Goal: Check status: Check status

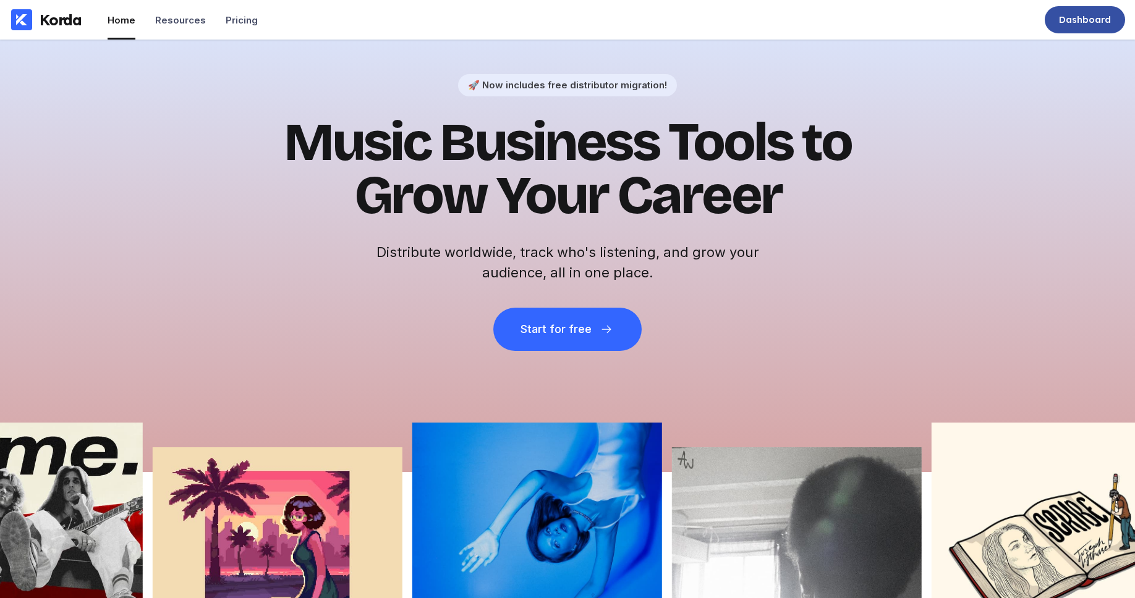
click at [1076, 14] on div "Dashboard" at bounding box center [1085, 20] width 52 height 12
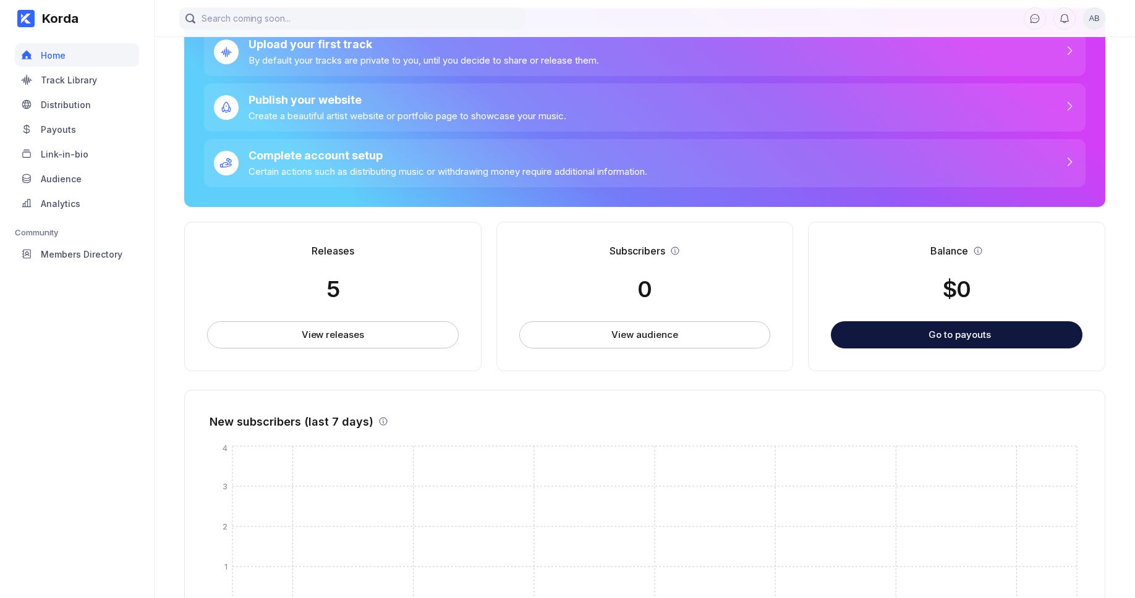
scroll to position [203, 0]
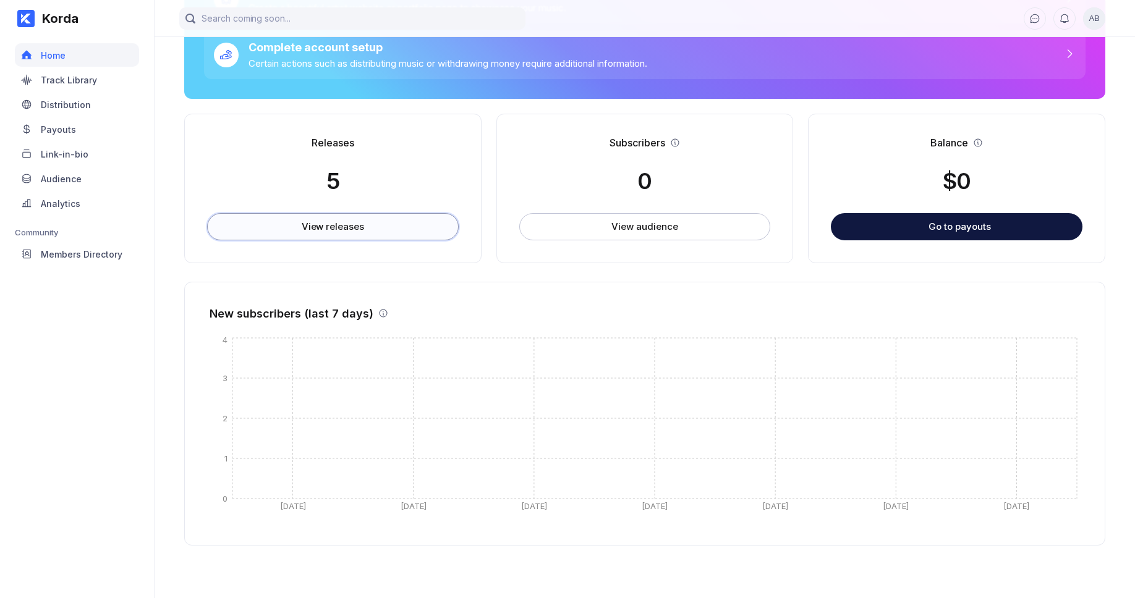
click at [357, 219] on button "View releases" at bounding box center [333, 226] width 252 height 27
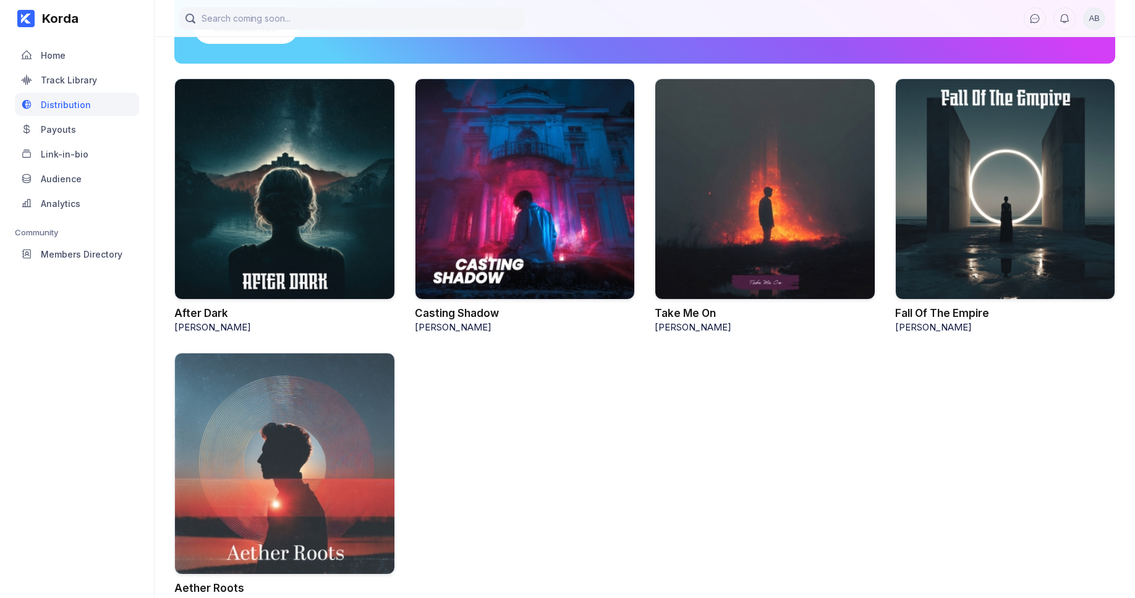
scroll to position [198, 0]
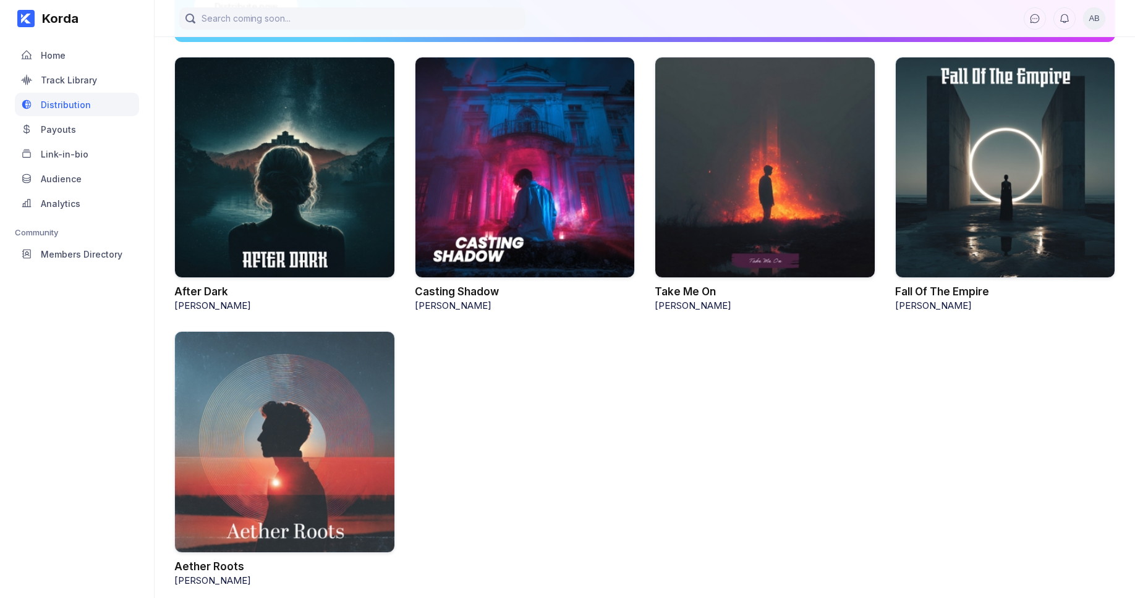
click at [1021, 247] on div at bounding box center [1005, 168] width 221 height 222
click at [964, 289] on div "Fall Of The Empire" at bounding box center [942, 292] width 94 height 12
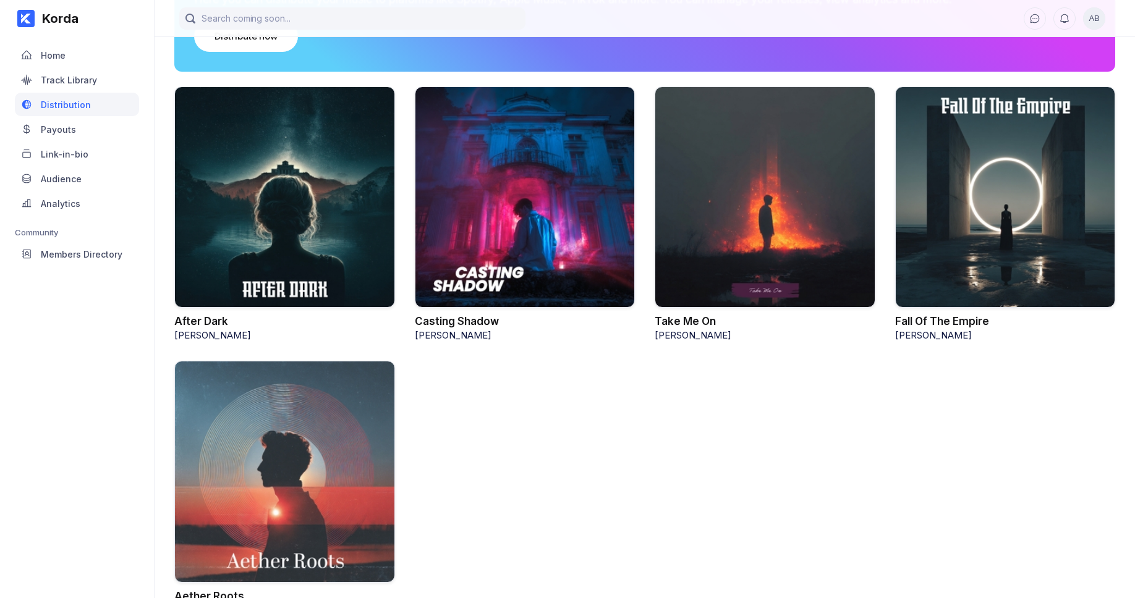
scroll to position [16, 0]
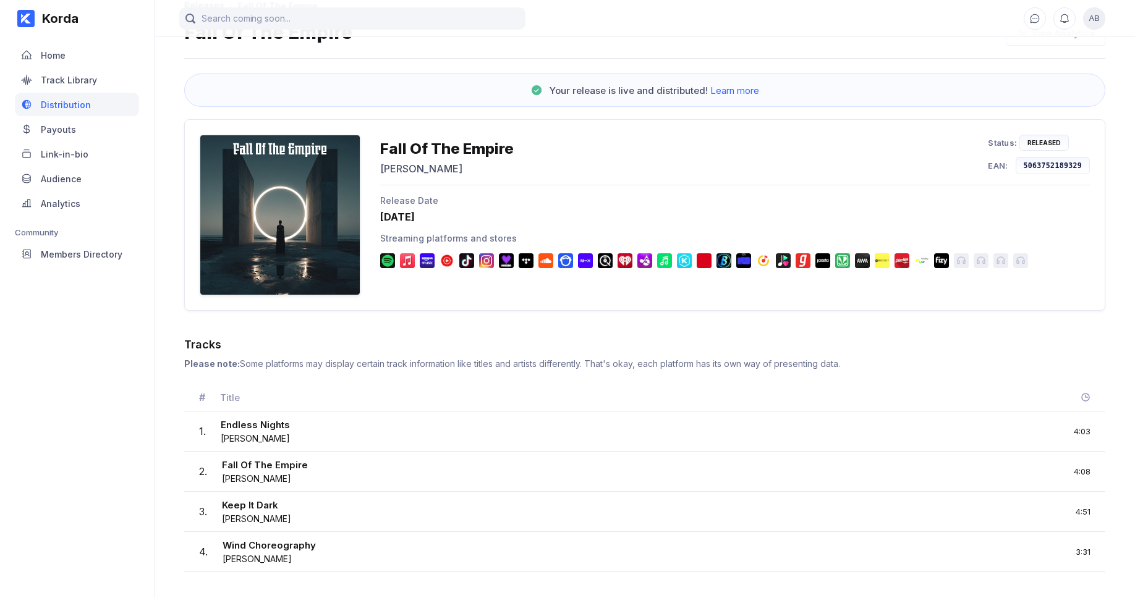
scroll to position [62, 0]
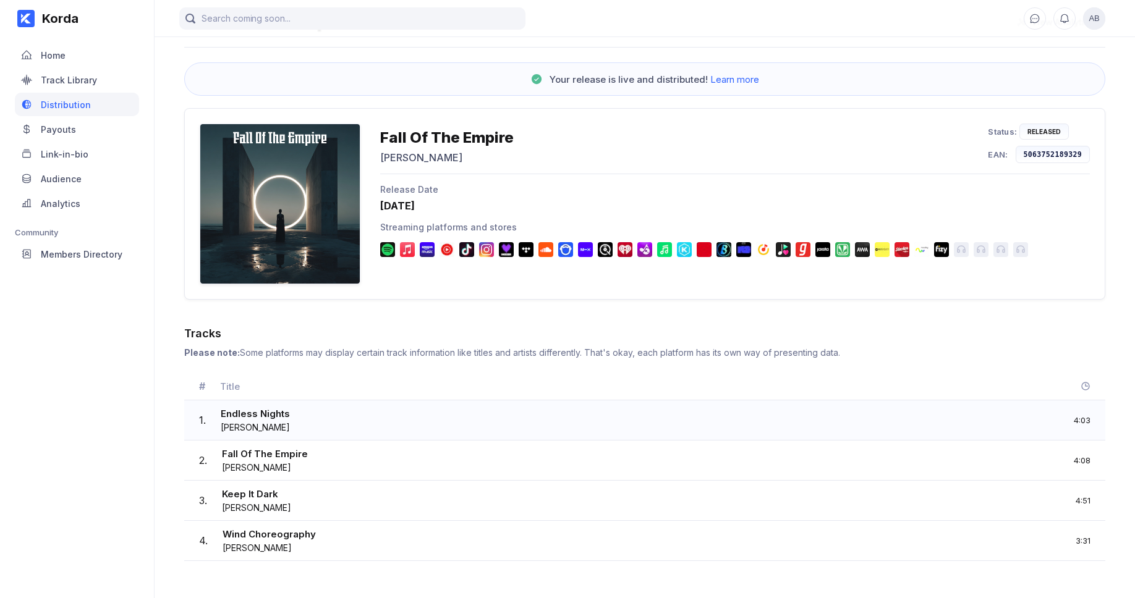
click at [249, 417] on div "Endless Nights" at bounding box center [255, 415] width 69 height 14
click at [281, 415] on div "Endless Nights" at bounding box center [255, 415] width 69 height 14
click at [281, 414] on div "Endless Nights" at bounding box center [255, 415] width 69 height 14
click at [248, 437] on div "1 . Endless Nights [PERSON_NAME] 4:03" at bounding box center [644, 421] width 921 height 40
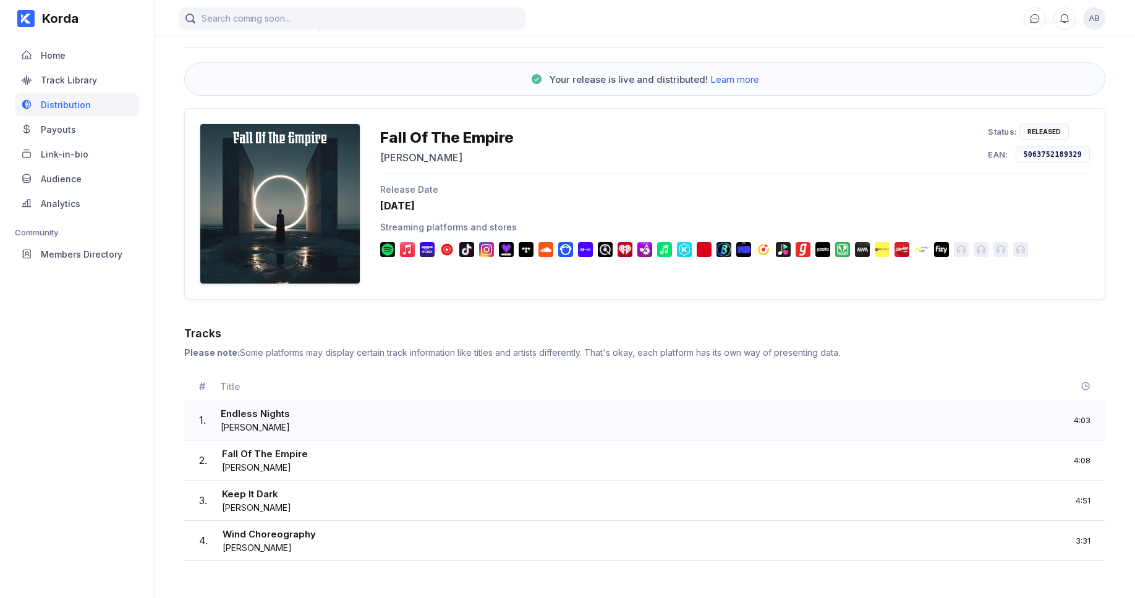
click at [264, 423] on div "[PERSON_NAME]" at bounding box center [255, 427] width 69 height 11
click at [313, 218] on div at bounding box center [280, 204] width 161 height 161
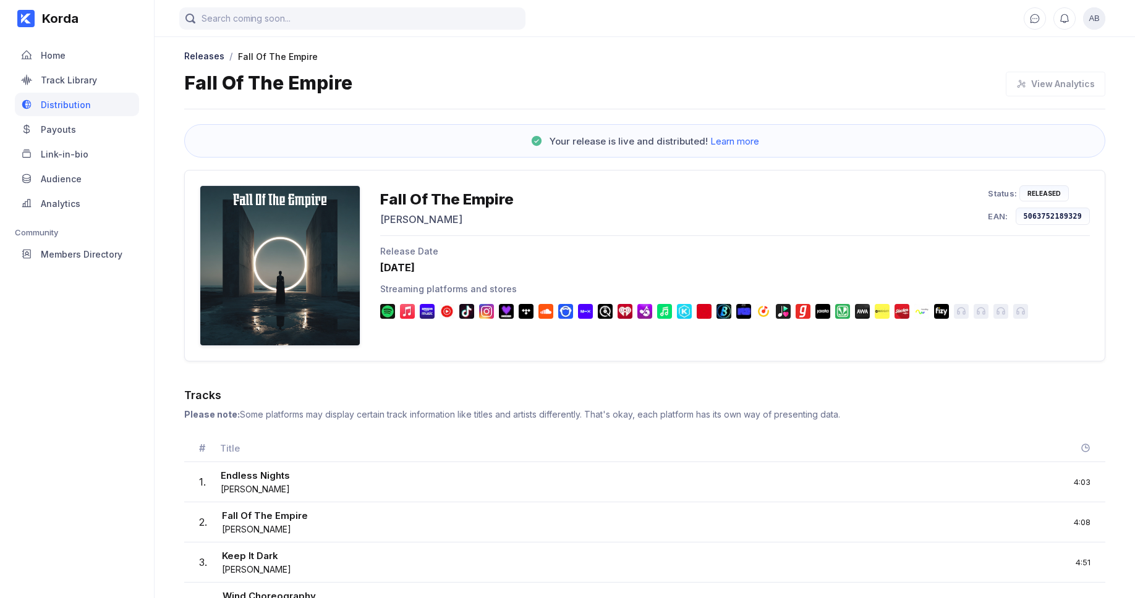
scroll to position [0, 0]
click at [1040, 86] on div "View Analytics" at bounding box center [1053, 84] width 106 height 25
click at [1027, 82] on div "View Analytics" at bounding box center [1053, 84] width 106 height 25
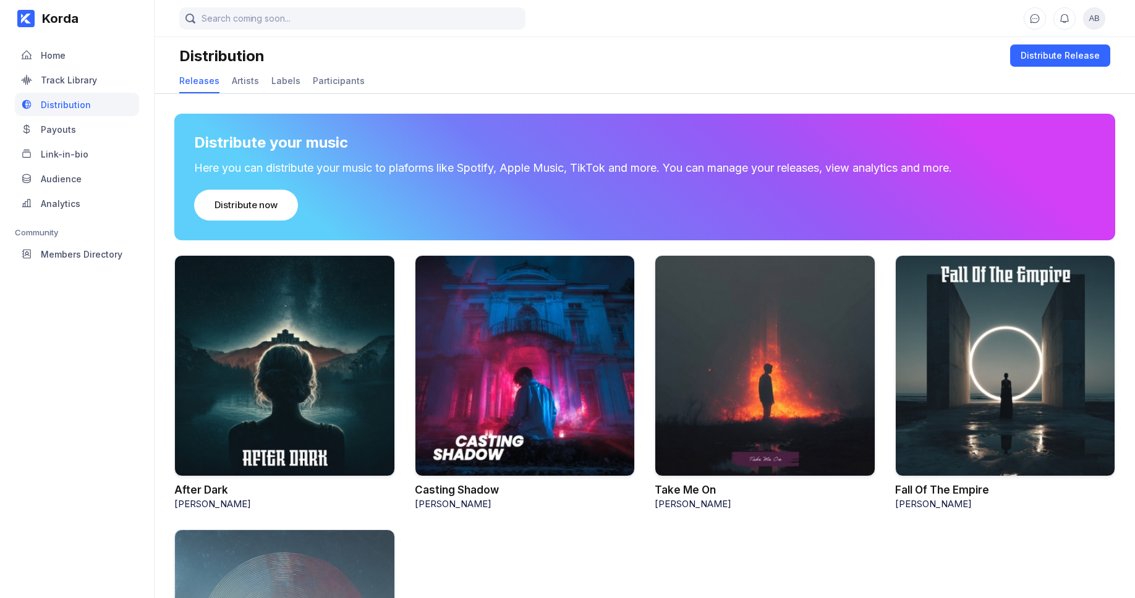
click at [553, 339] on div at bounding box center [525, 366] width 221 height 222
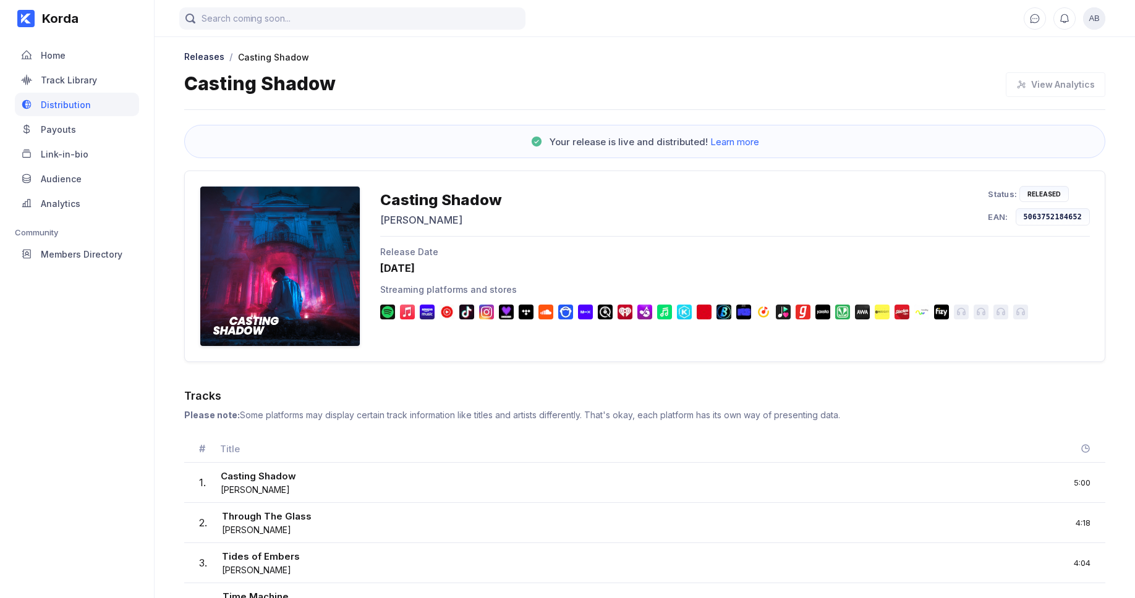
click at [1066, 91] on div "View Analytics" at bounding box center [1053, 84] width 106 height 25
click at [1068, 85] on div "View Analytics" at bounding box center [1053, 84] width 106 height 25
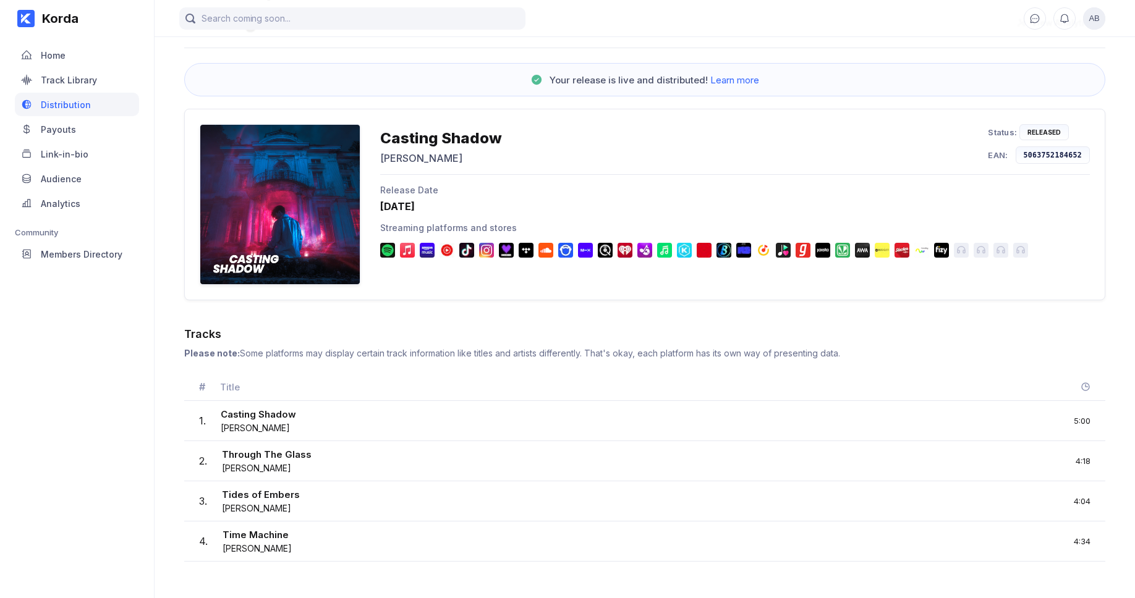
scroll to position [62, 0]
click at [288, 410] on div "Casting Shadow" at bounding box center [258, 415] width 75 height 14
click at [287, 420] on div "Casting Shadow" at bounding box center [258, 415] width 75 height 14
